Goal: Task Accomplishment & Management: Manage account settings

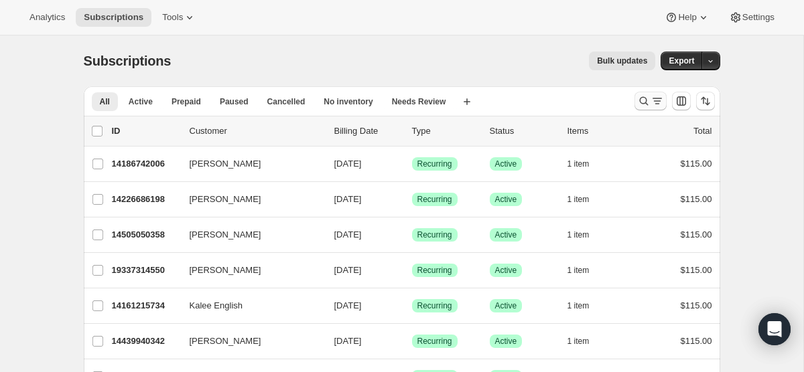
click at [640, 102] on icon "Search and filter results" at bounding box center [643, 100] width 13 height 13
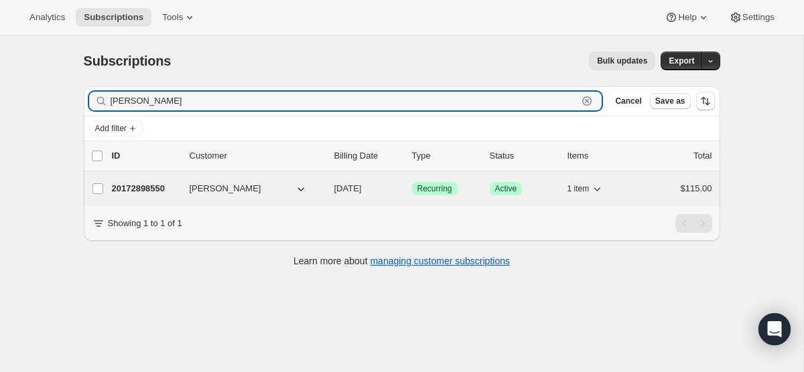
type input "[PERSON_NAME]"
click at [362, 184] on span "[DATE]" at bounding box center [347, 189] width 27 height 10
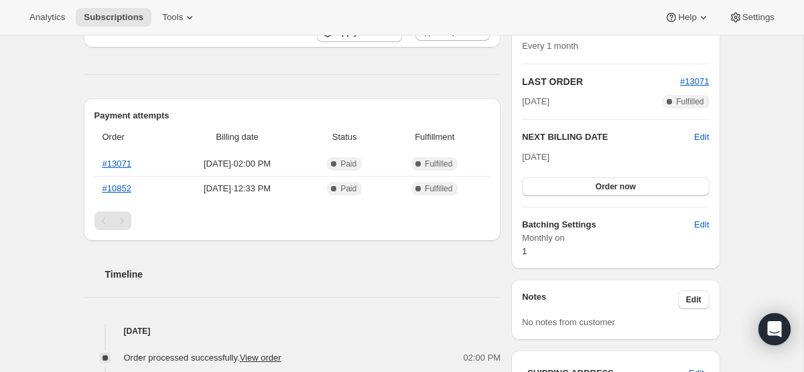
scroll to position [274, 0]
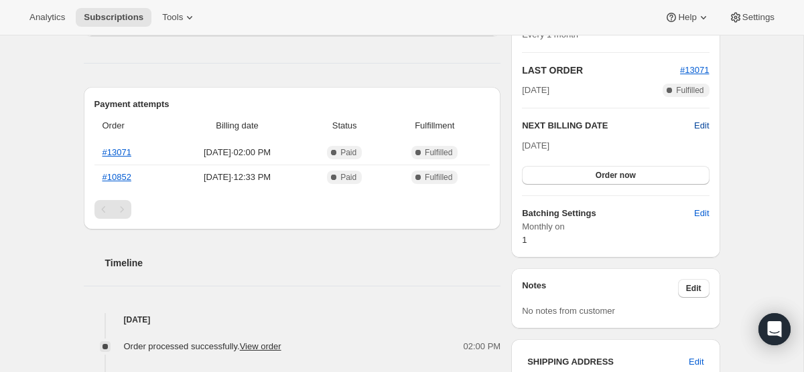
click at [705, 129] on span "Edit" at bounding box center [701, 125] width 15 height 13
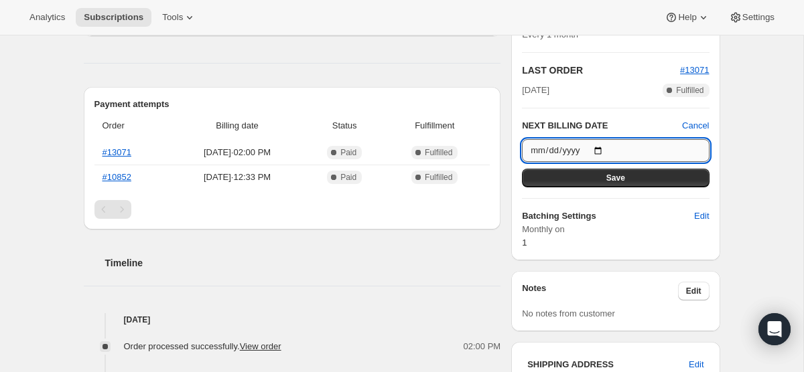
click at [601, 146] on input "[DATE]" at bounding box center [615, 150] width 187 height 23
type input "[DATE]"
click at [697, 176] on button "Save" at bounding box center [615, 178] width 187 height 19
